Goal: Find specific page/section: Find specific page/section

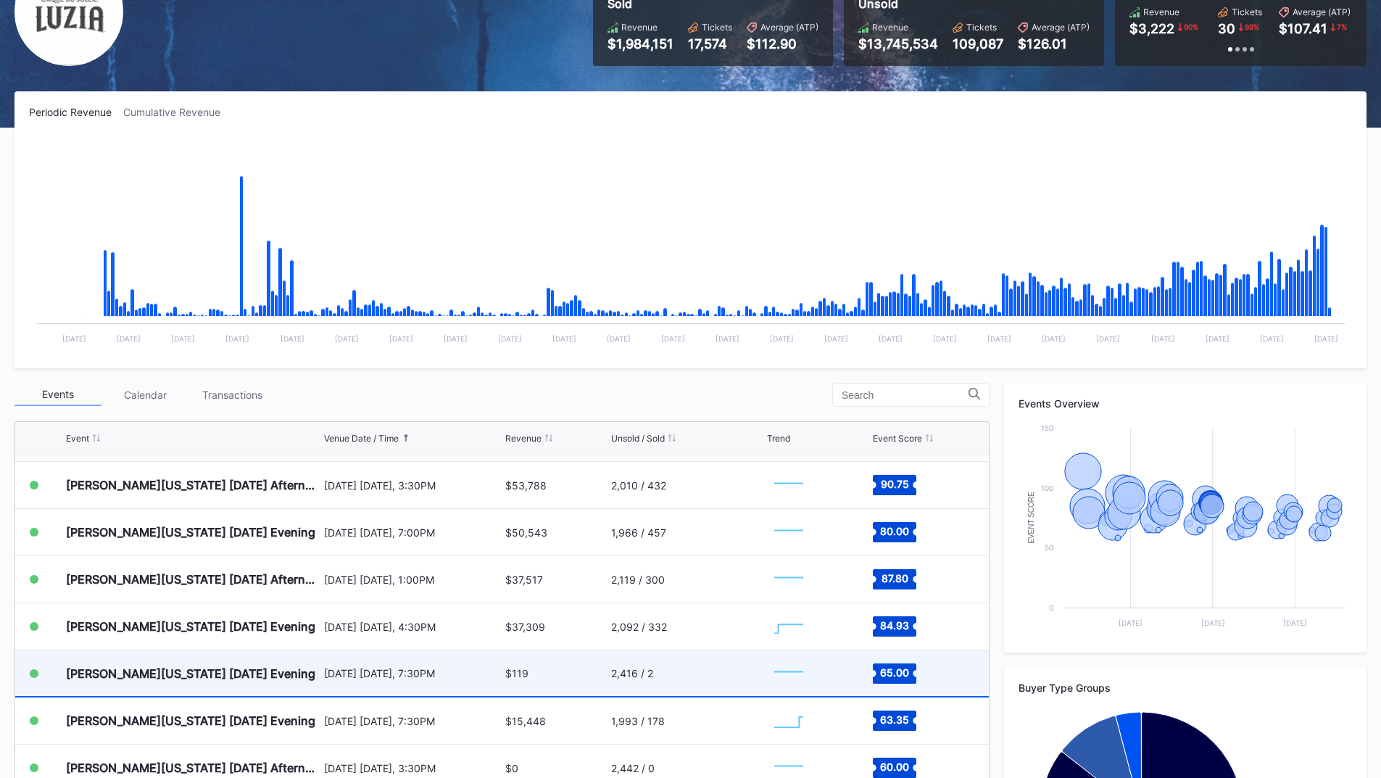
scroll to position [1160, 0]
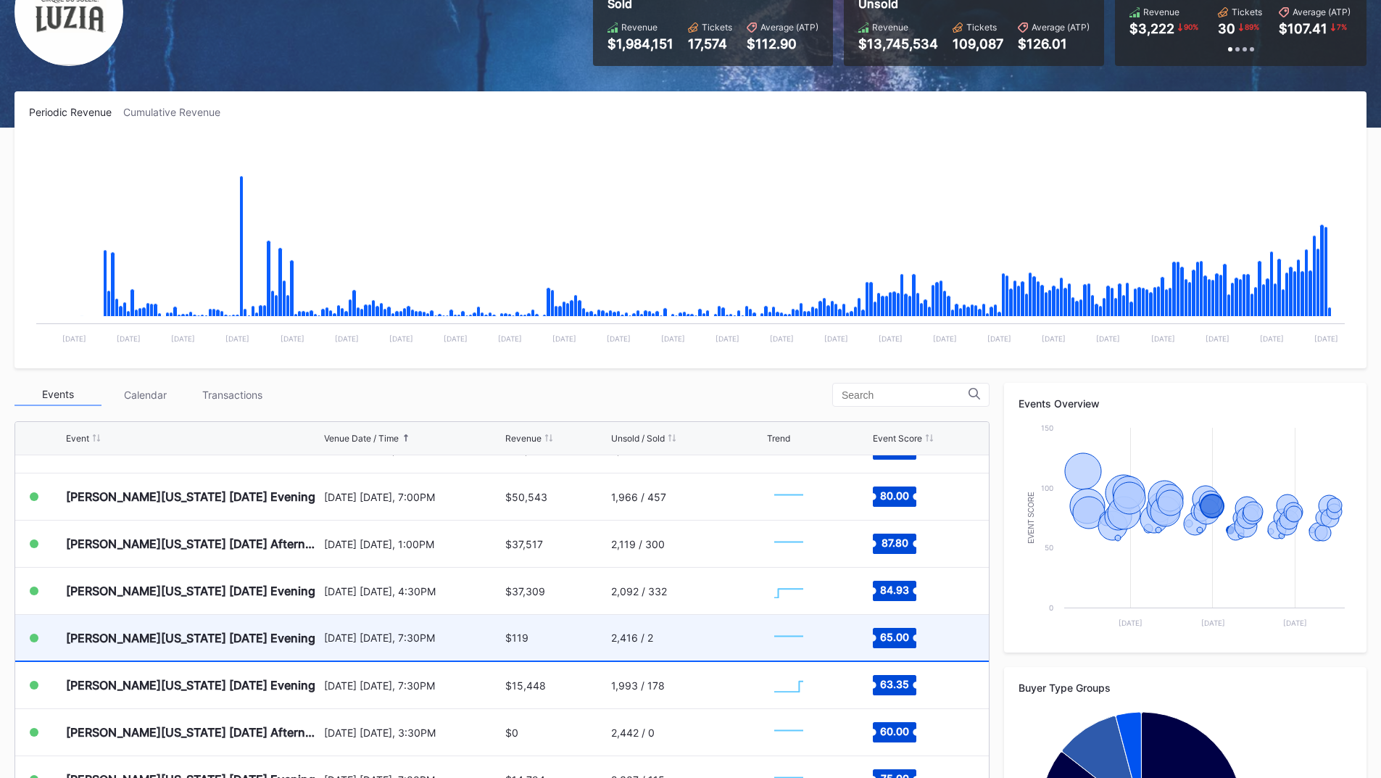
click at [338, 633] on div "[DATE] [DATE], 7:30PM" at bounding box center [413, 637] width 178 height 12
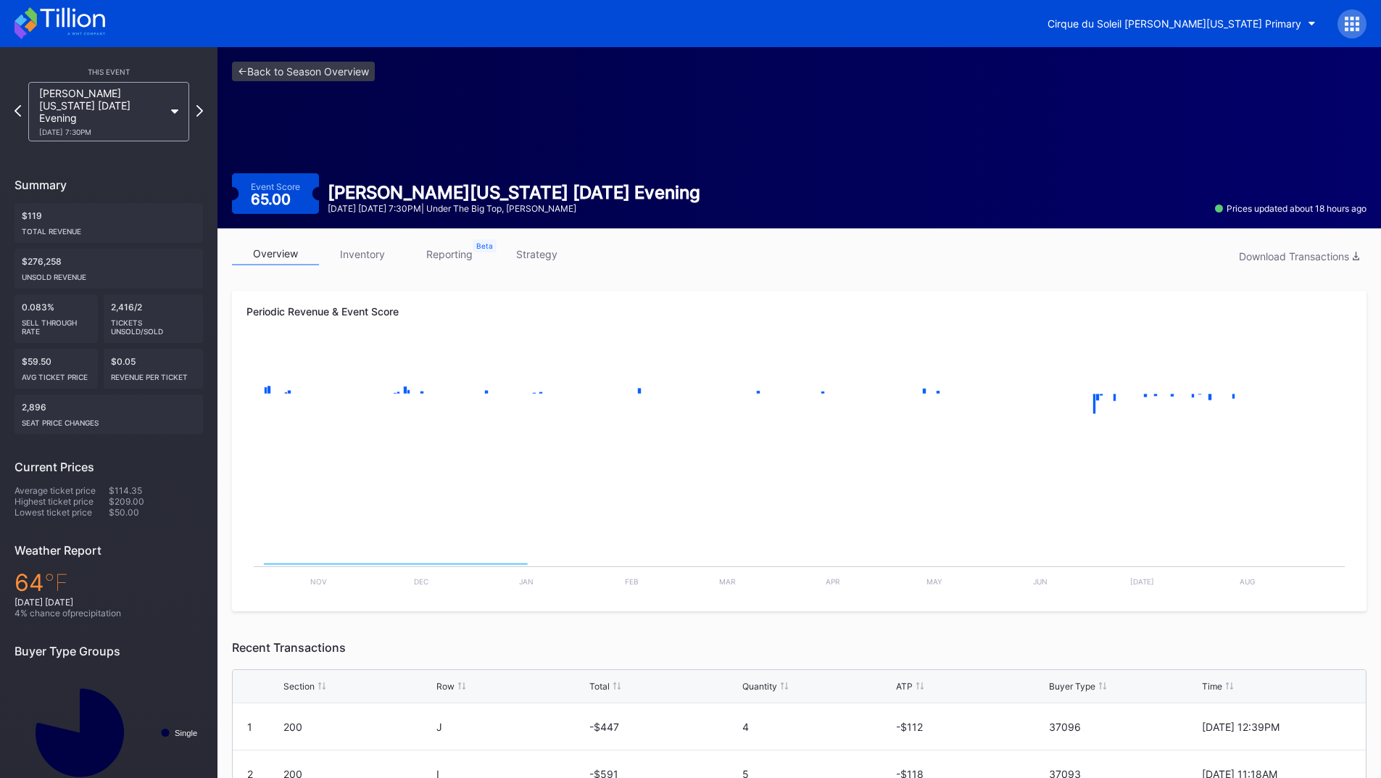
click at [357, 254] on link "inventory" at bounding box center [362, 254] width 87 height 22
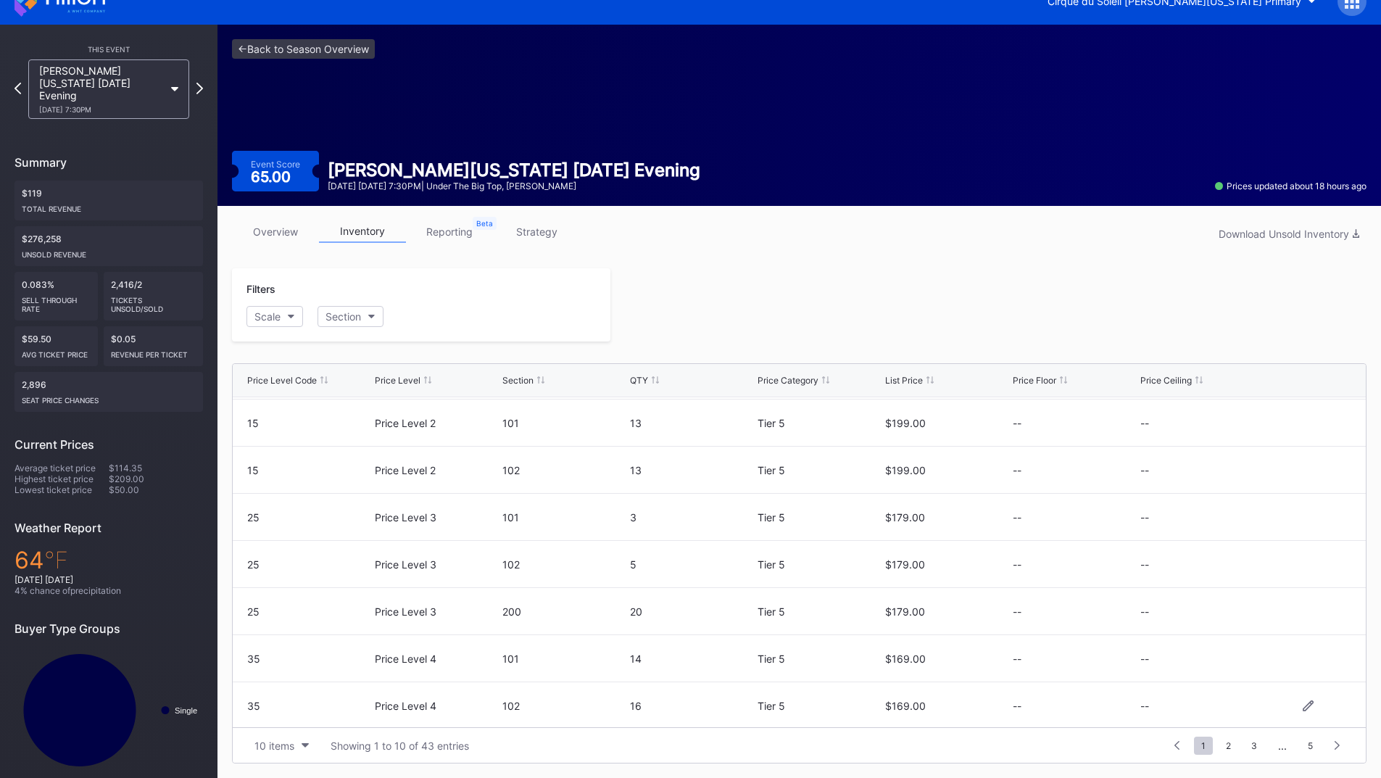
scroll to position [141, 0]
click at [300, 741] on button "10 items" at bounding box center [281, 746] width 69 height 20
click at [298, 710] on div "200 items" at bounding box center [281, 709] width 47 height 12
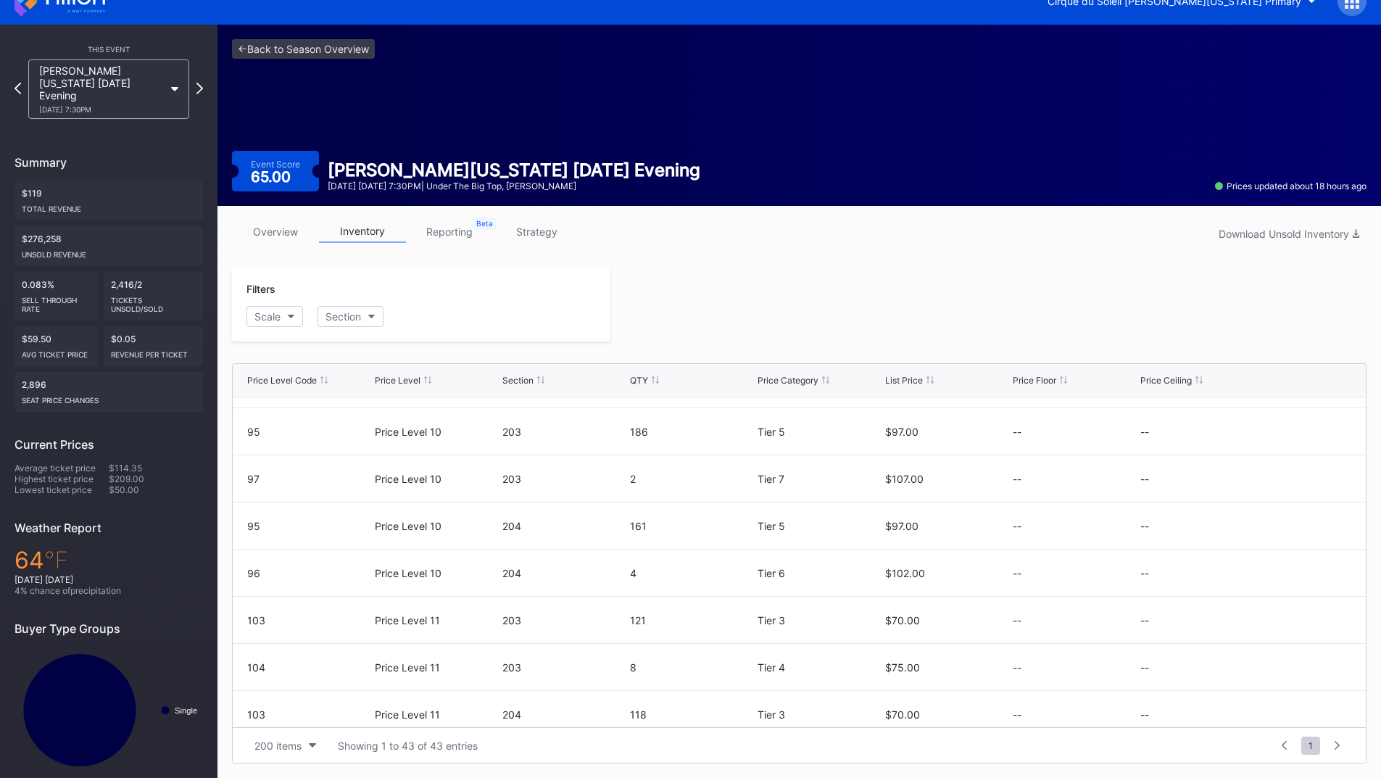
scroll to position [1696, 0]
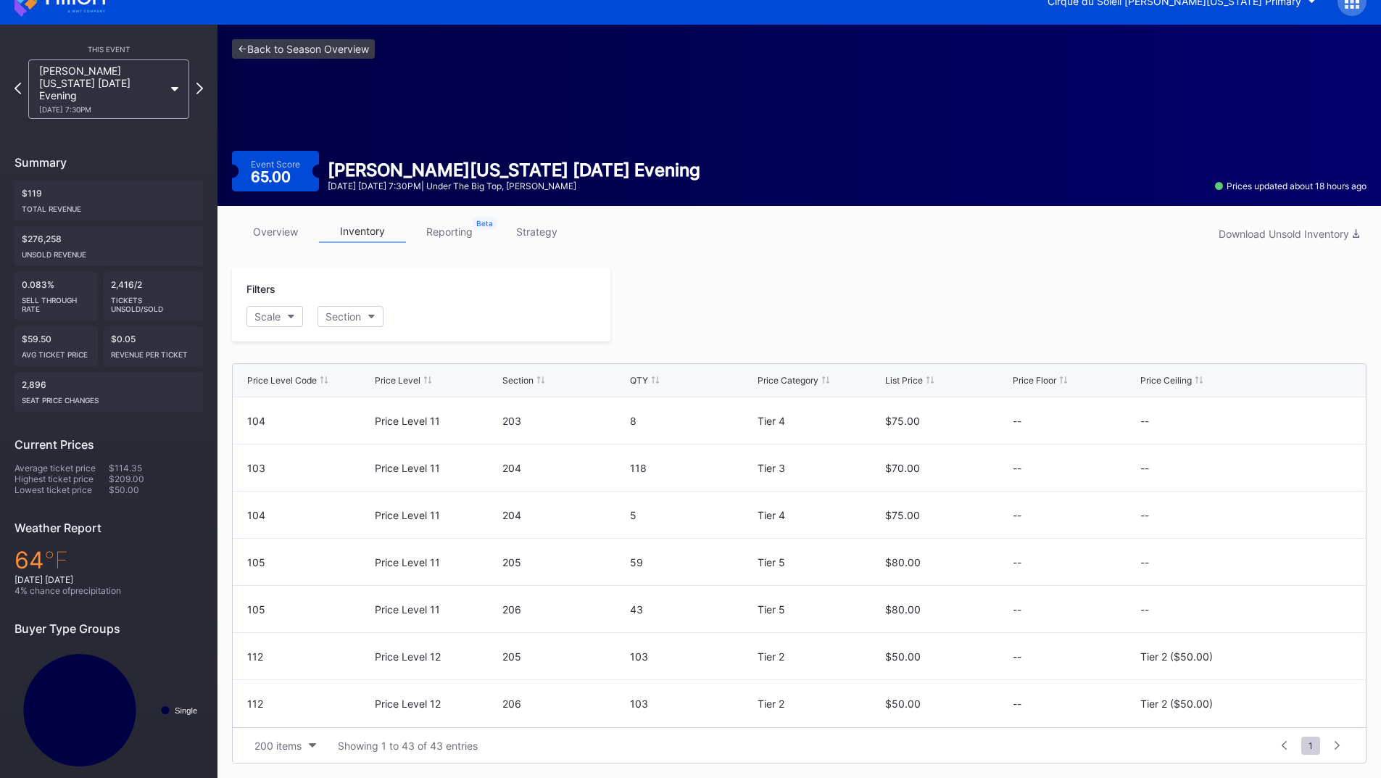
click at [820, 245] on div "overview inventory reporting strategy Download Unsold Inventory" at bounding box center [799, 235] width 1134 height 30
click at [198, 83] on icon at bounding box center [200, 88] width 8 height 14
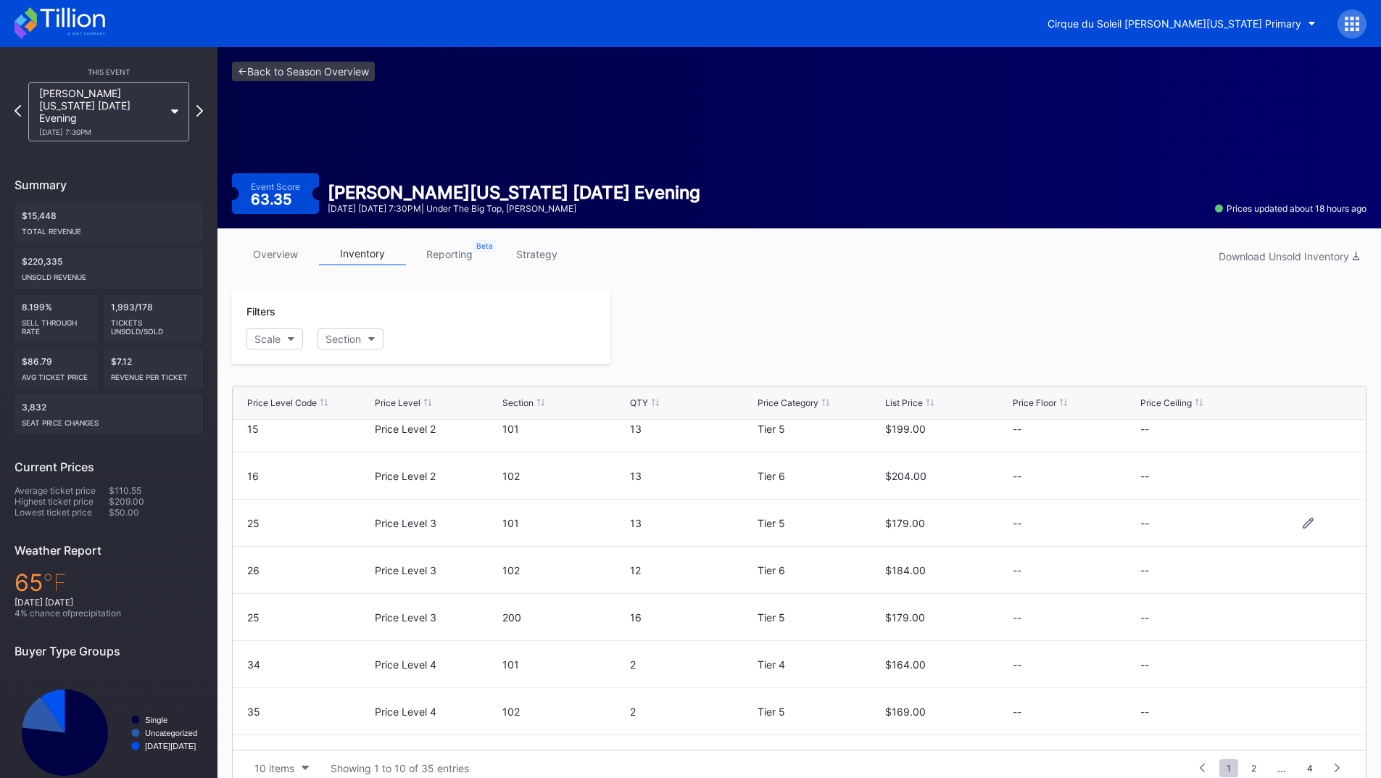
scroll to position [141, 0]
